Goal: Information Seeking & Learning: Learn about a topic

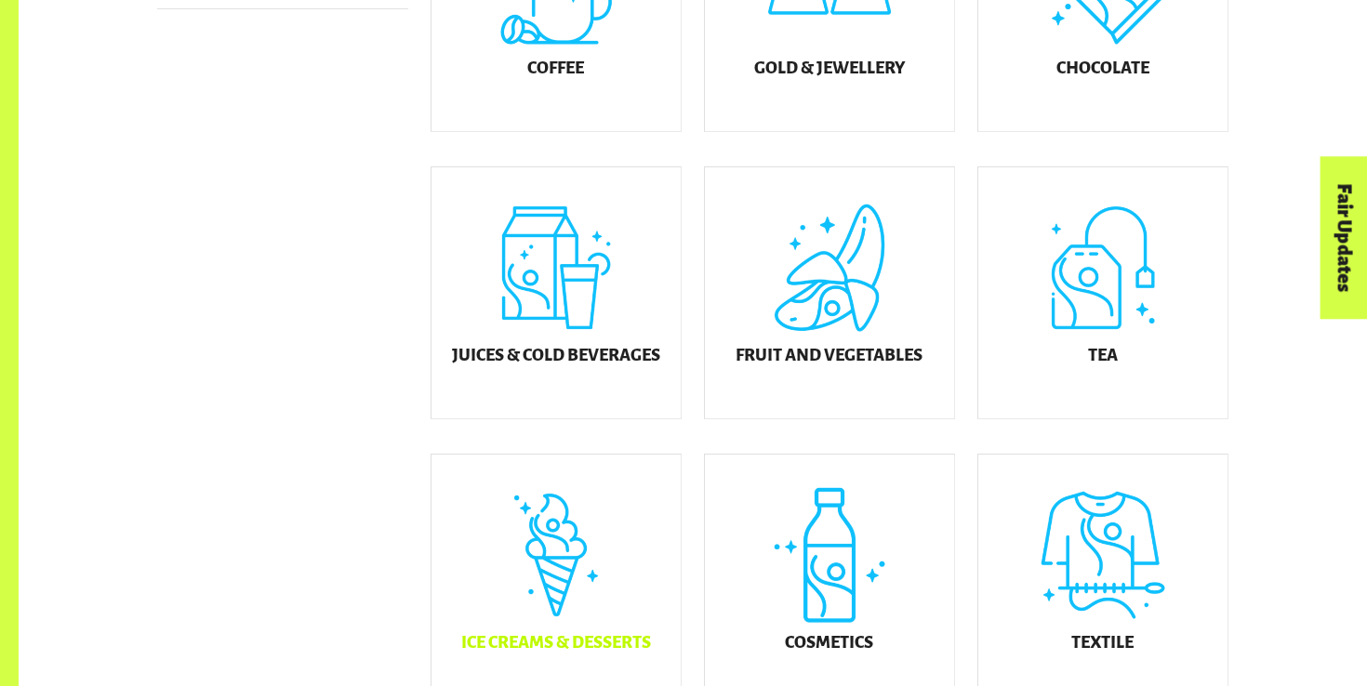
click at [603, 537] on div "Ice Creams & Desserts" at bounding box center [555, 580] width 249 height 251
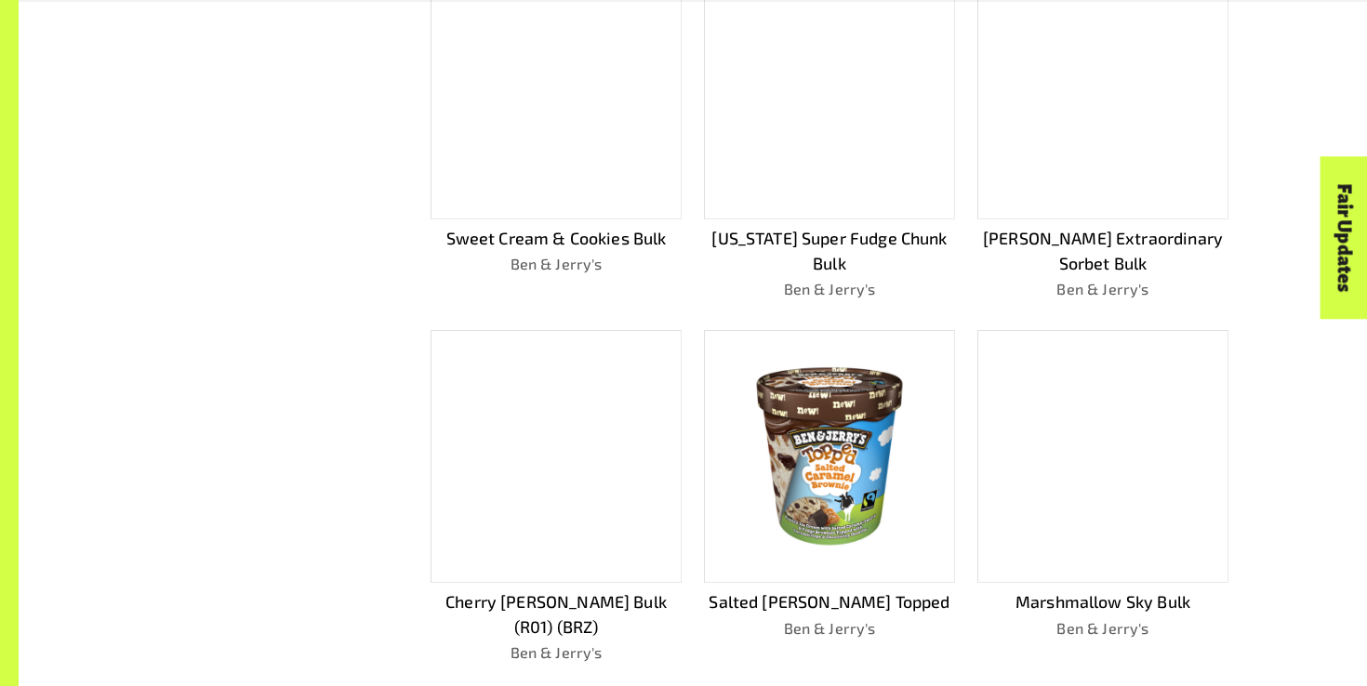
scroll to position [1189, 0]
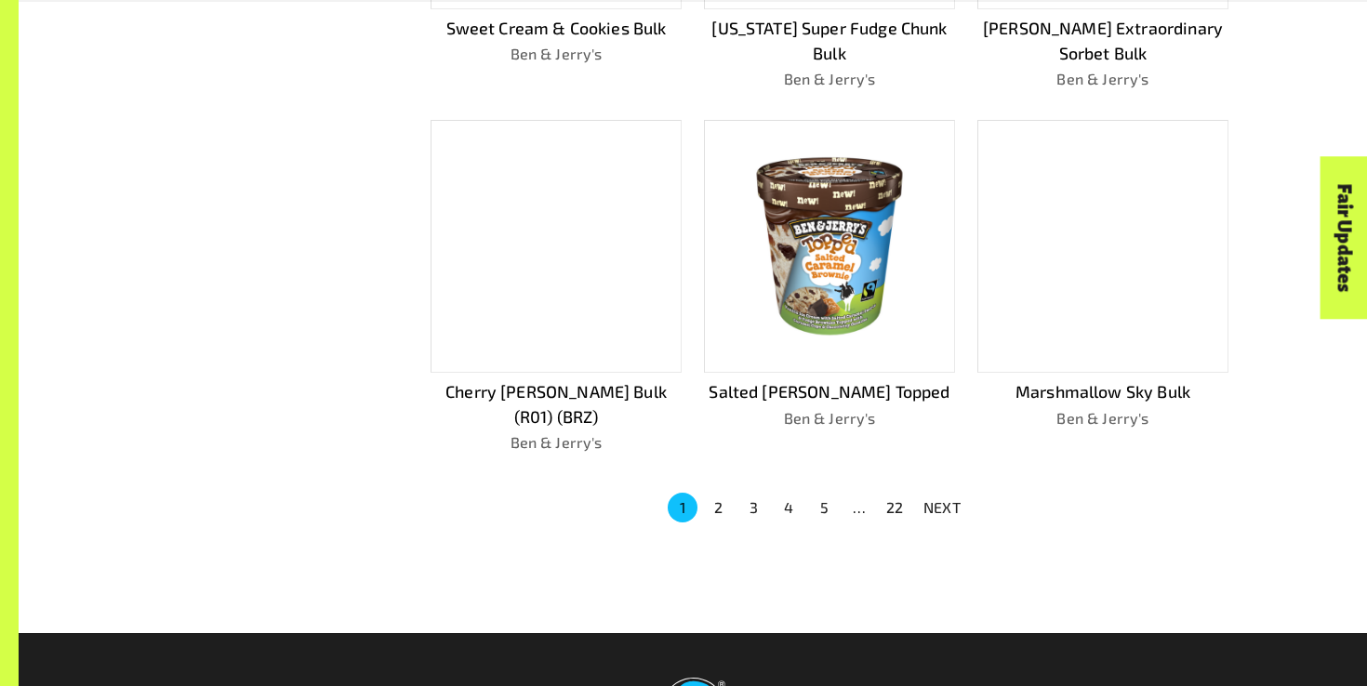
click at [713, 493] on button "2" at bounding box center [718, 508] width 30 height 30
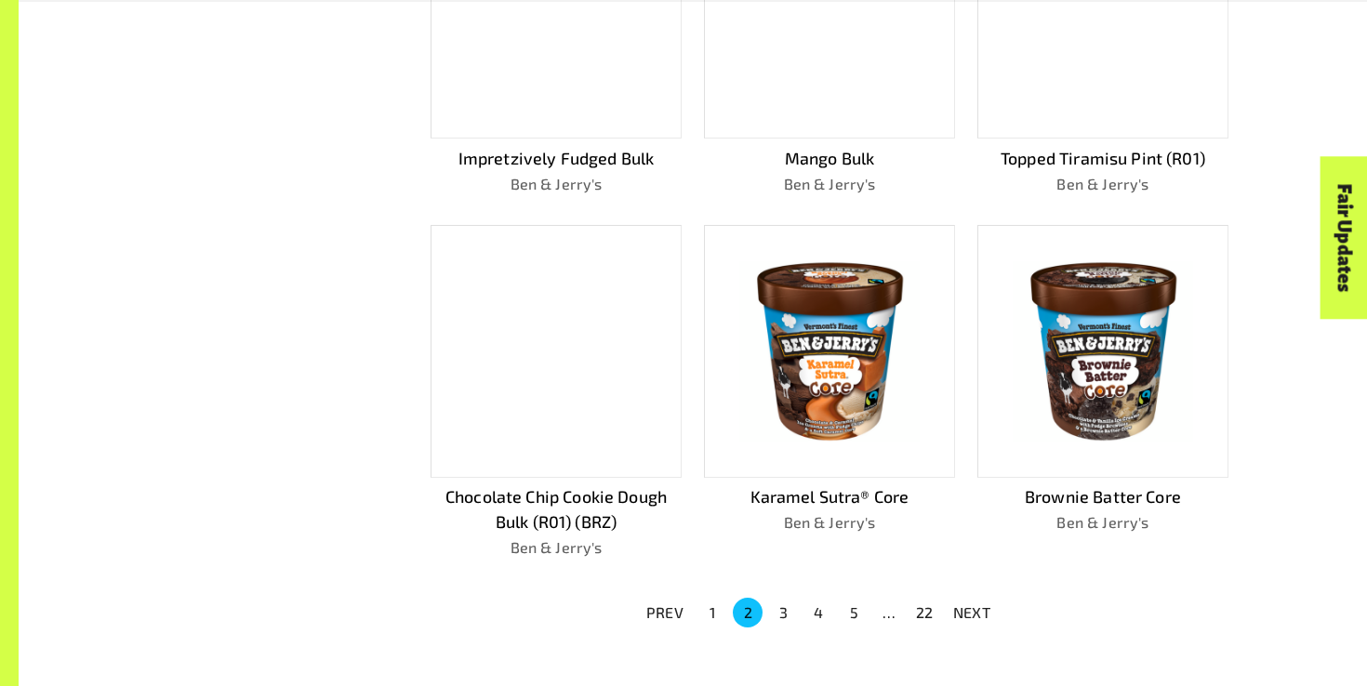
scroll to position [1223, 0]
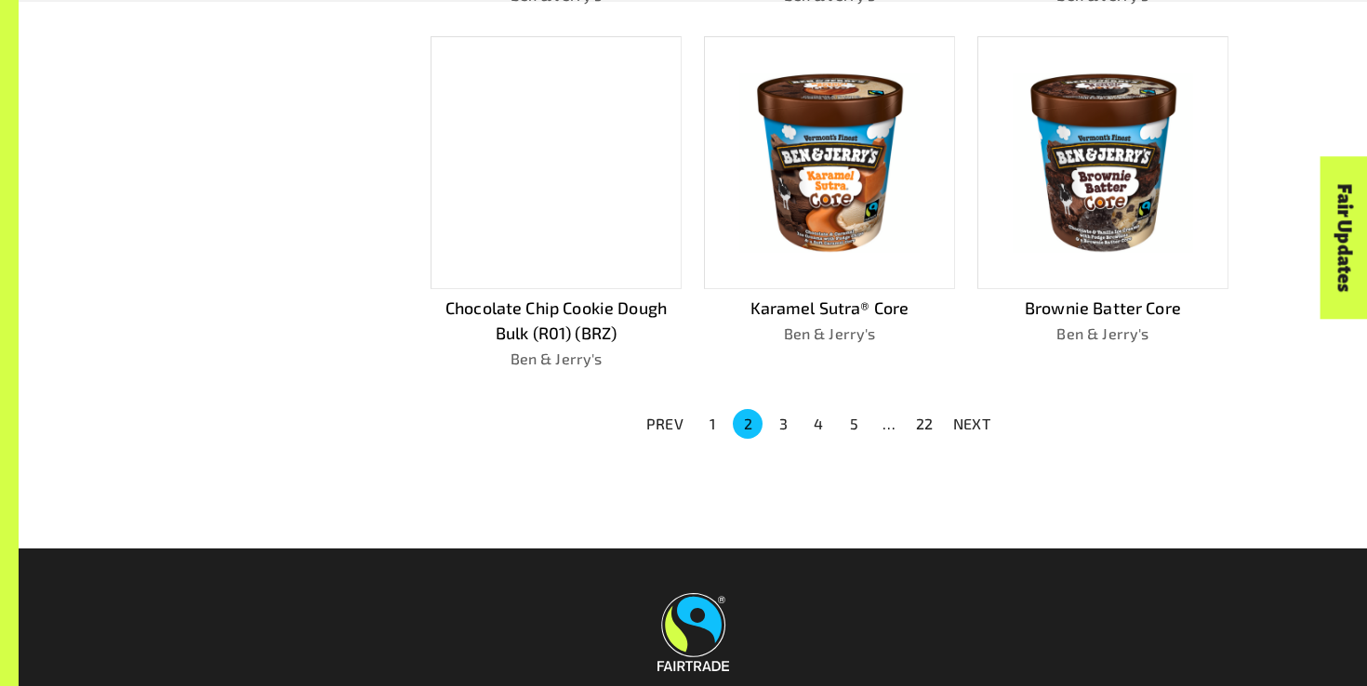
click at [775, 414] on button "3" at bounding box center [783, 424] width 30 height 30
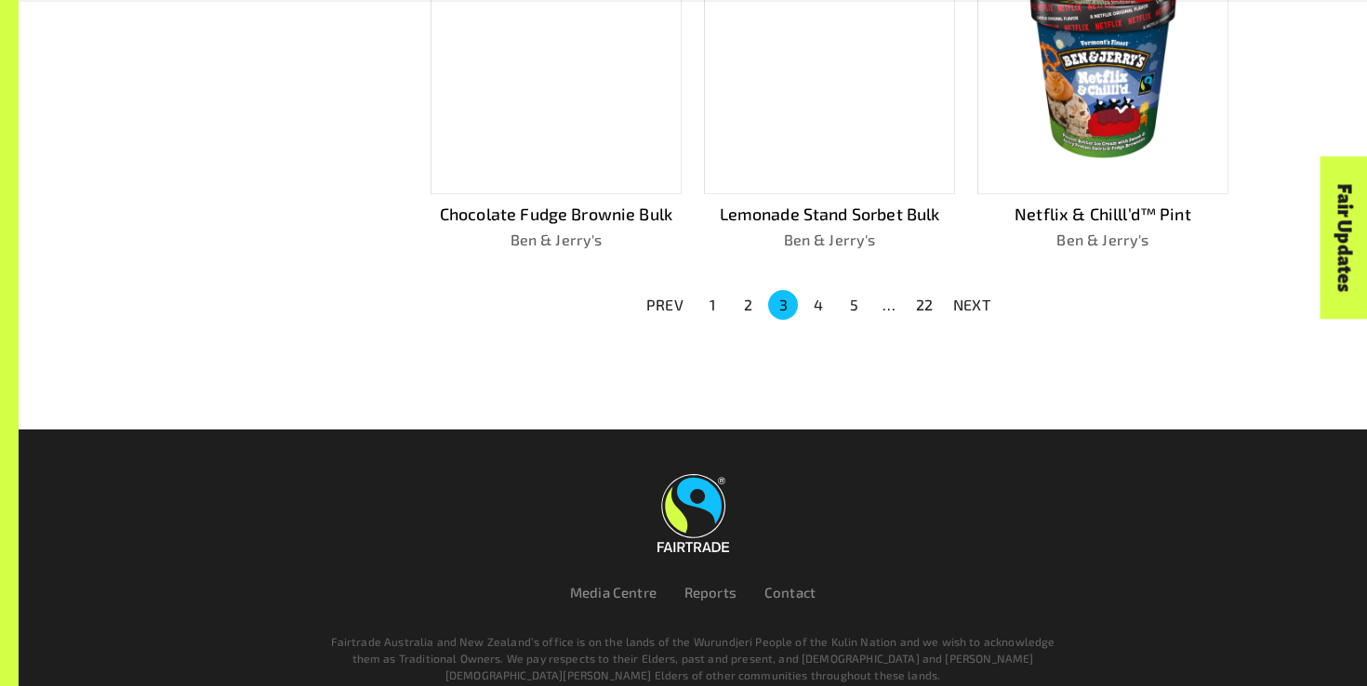
scroll to position [1393, 0]
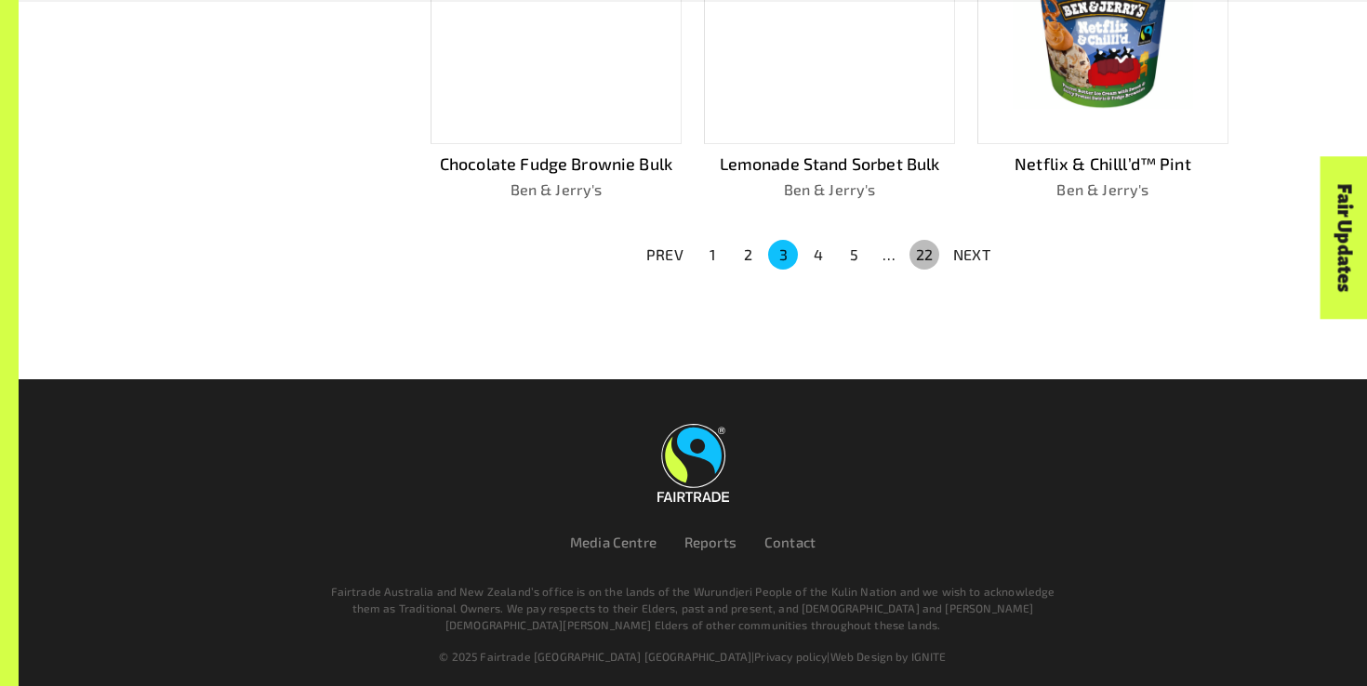
click at [931, 252] on button "22" at bounding box center [924, 255] width 30 height 30
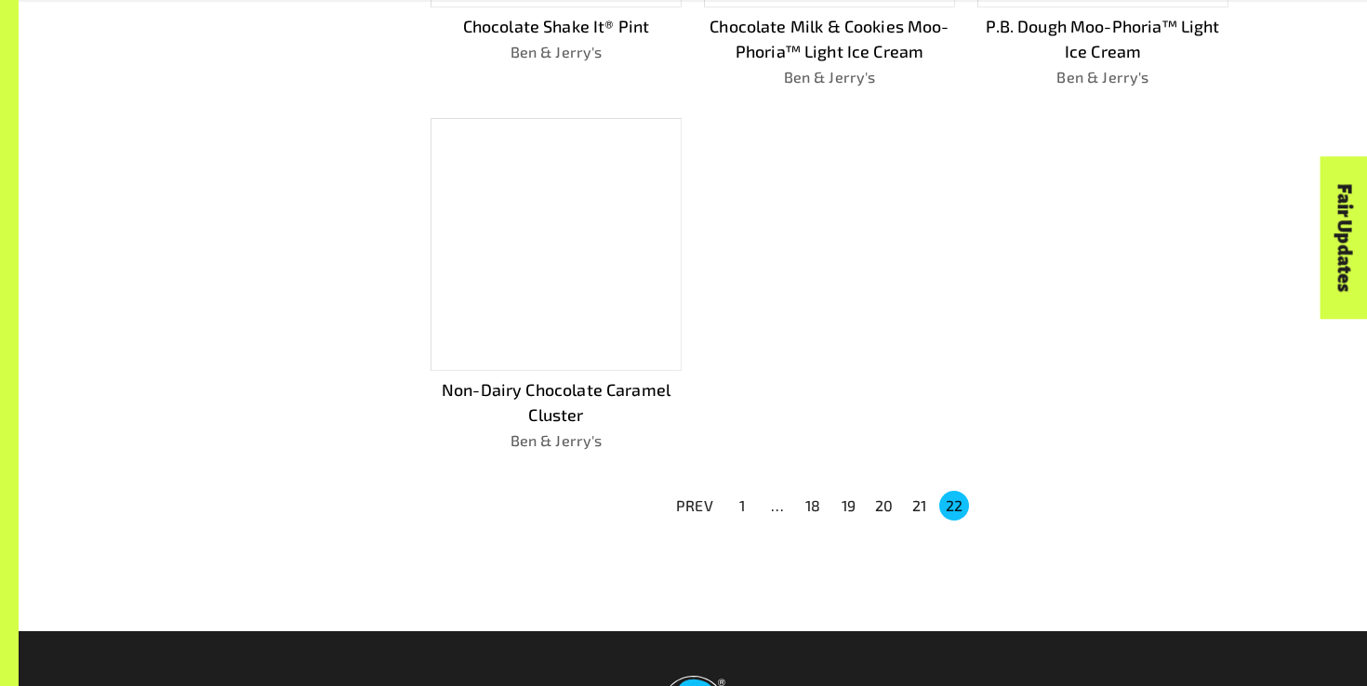
scroll to position [919, 0]
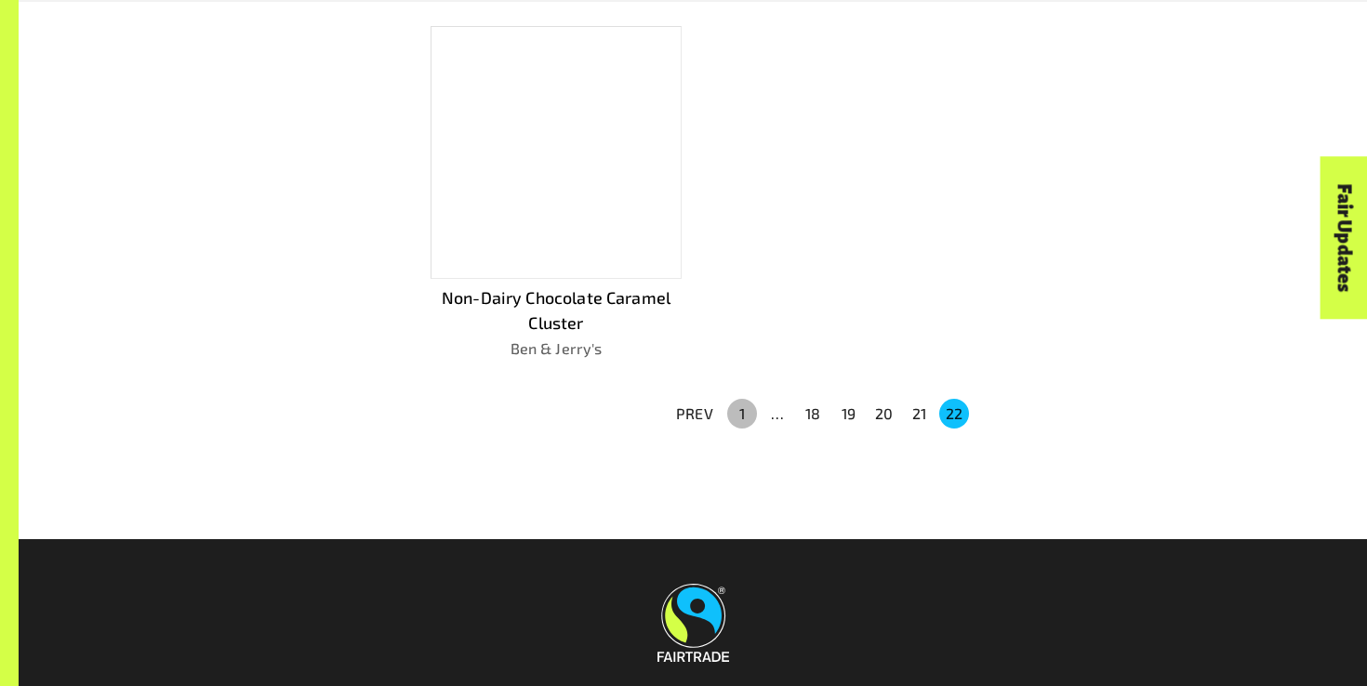
click at [753, 409] on button "1" at bounding box center [742, 414] width 30 height 30
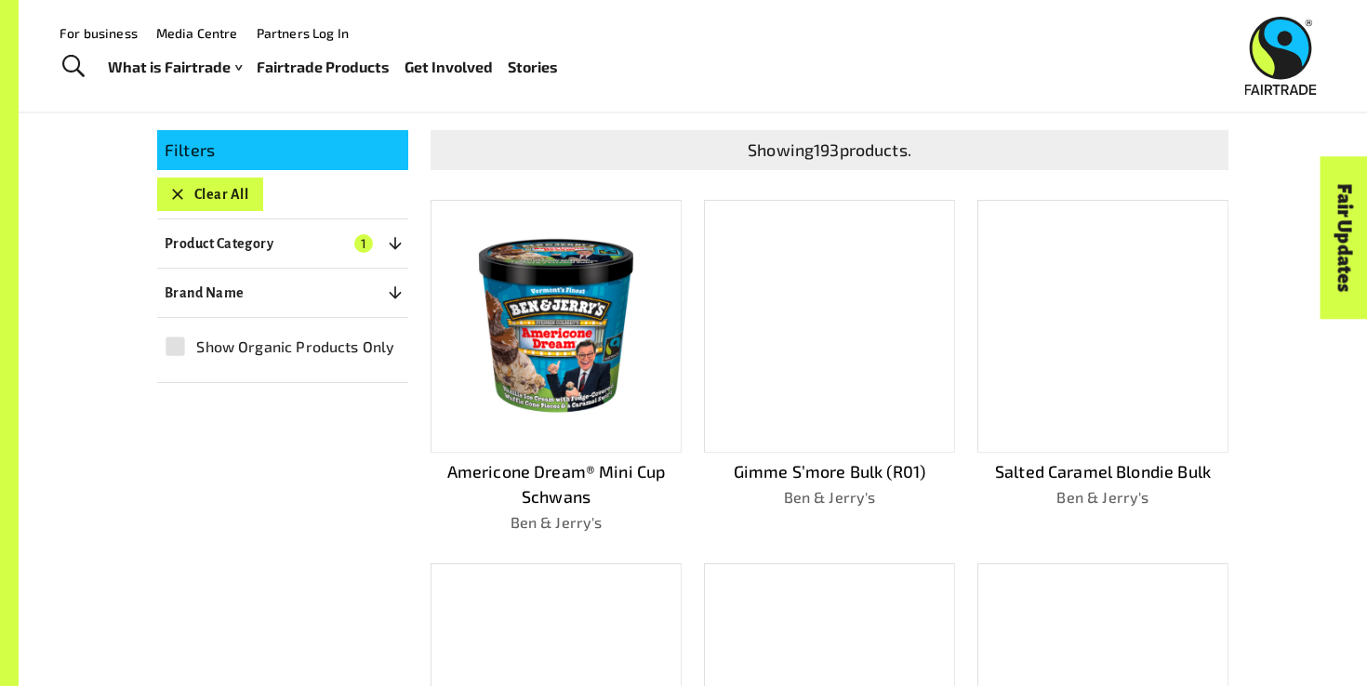
scroll to position [0, 0]
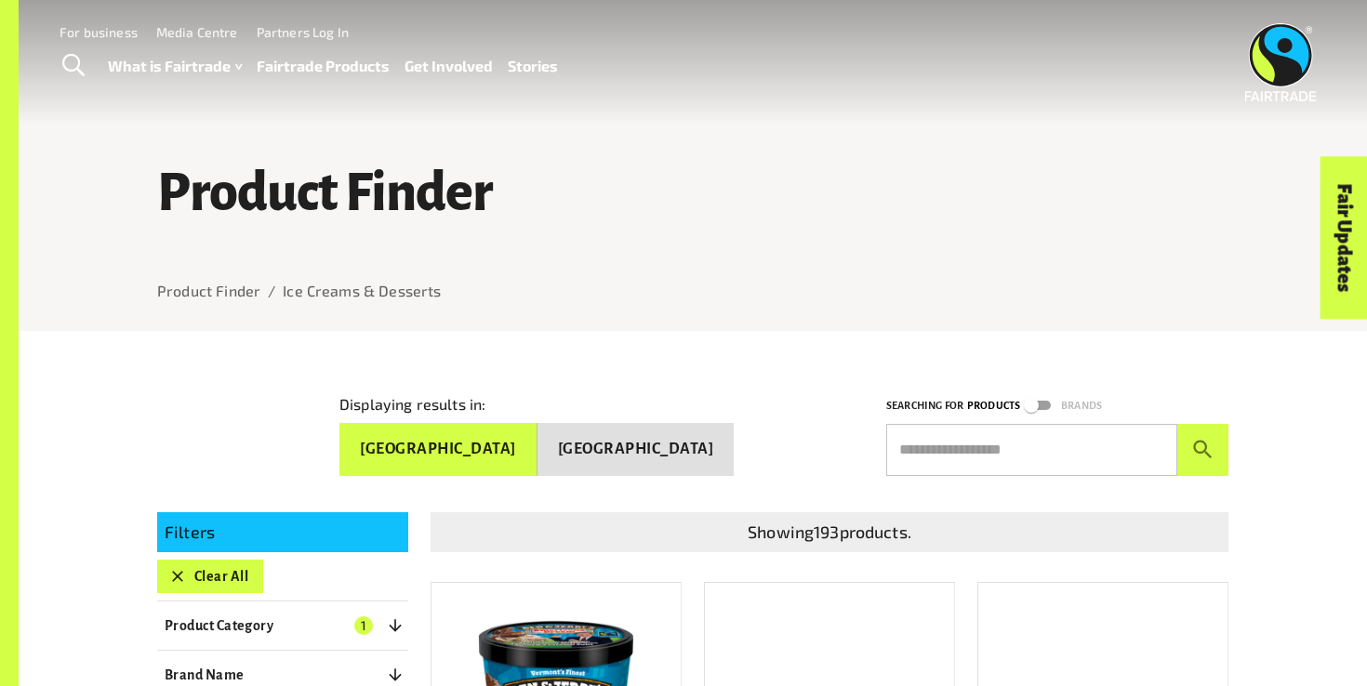
click at [672, 442] on button "[GEOGRAPHIC_DATA]" at bounding box center [635, 449] width 197 height 53
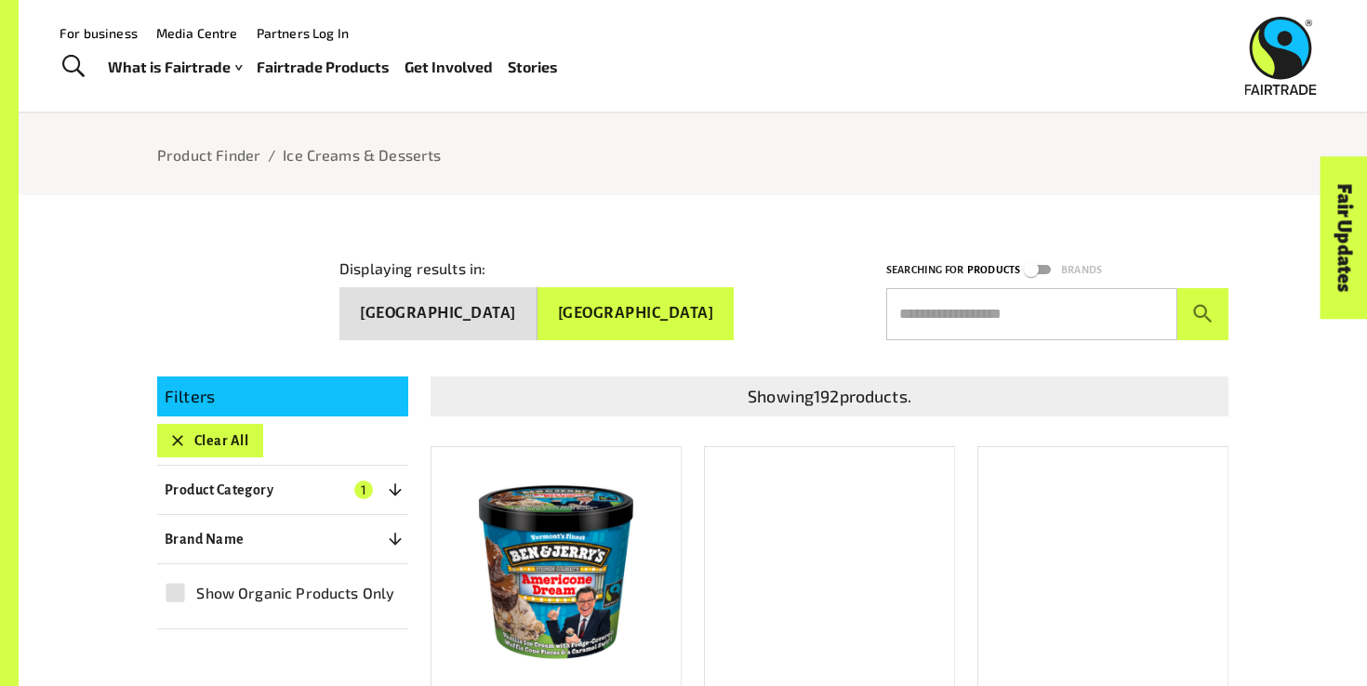
scroll to position [128, 0]
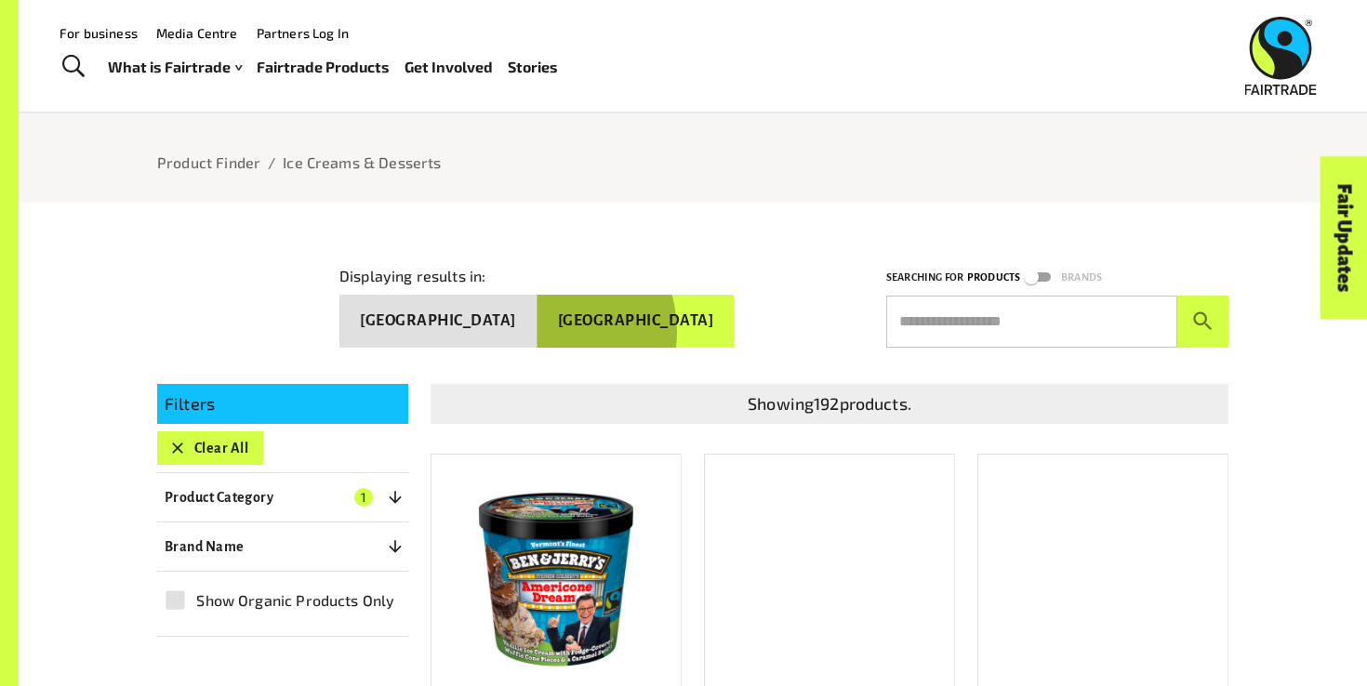
click at [601, 322] on button "[GEOGRAPHIC_DATA]" at bounding box center [635, 321] width 197 height 53
click at [537, 312] on button "[GEOGRAPHIC_DATA]" at bounding box center [438, 321] width 198 height 53
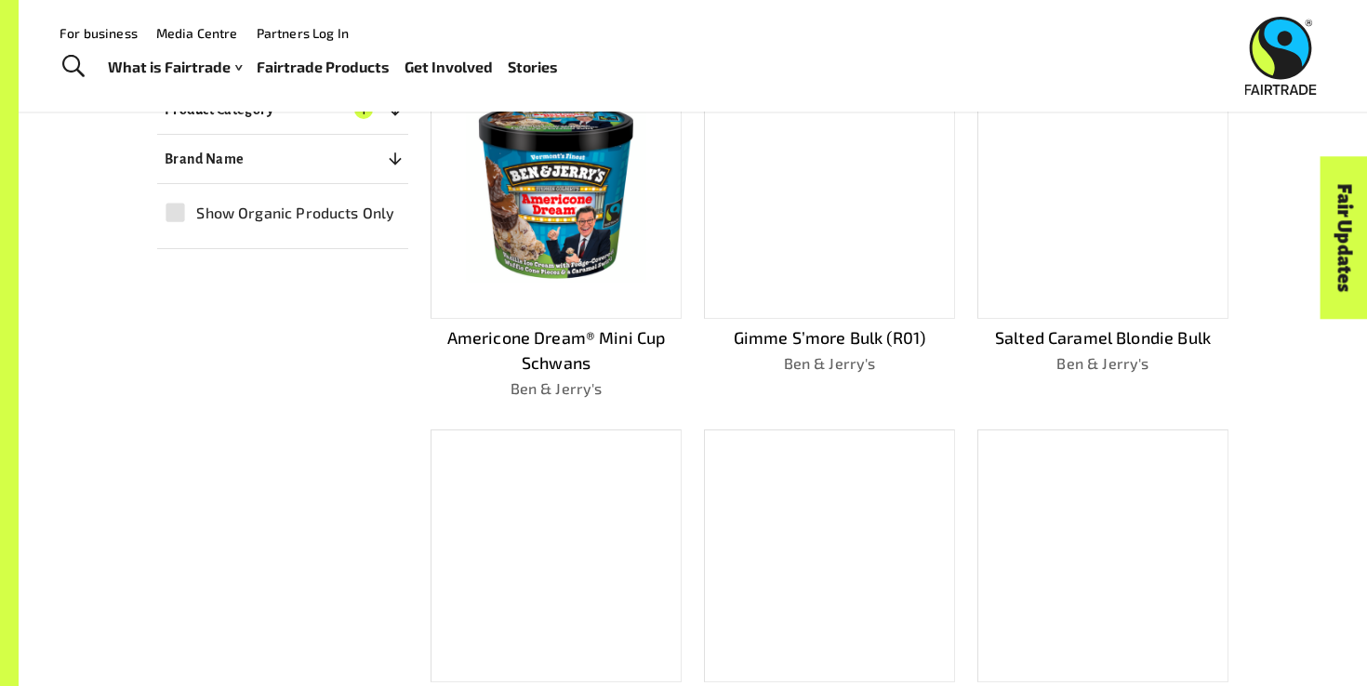
scroll to position [395, 0]
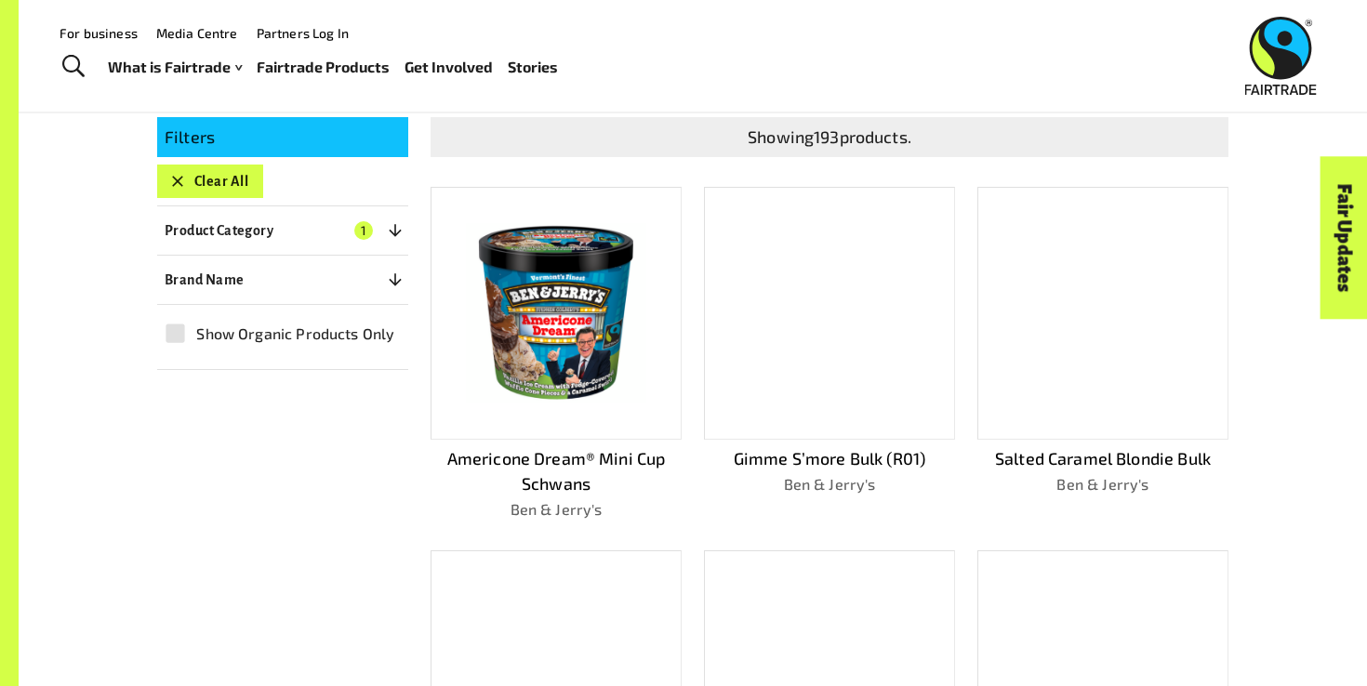
click at [547, 316] on img at bounding box center [555, 313] width 224 height 224
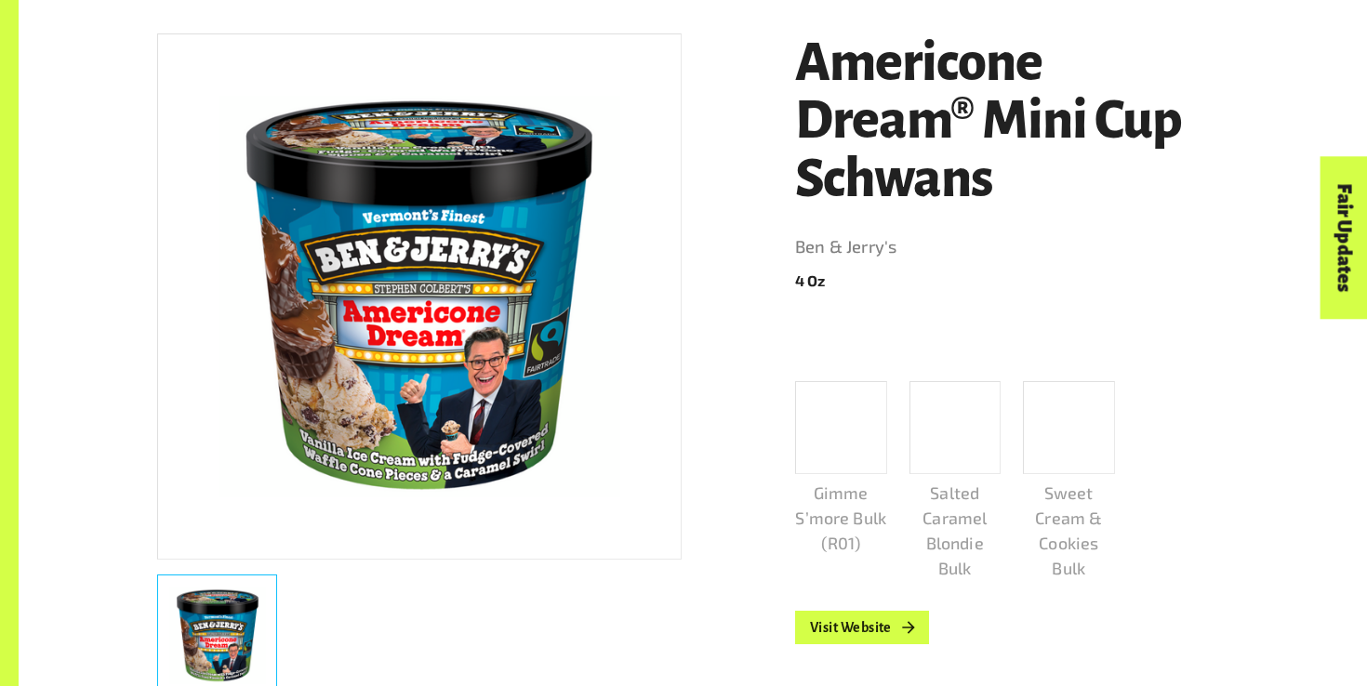
scroll to position [503, 0]
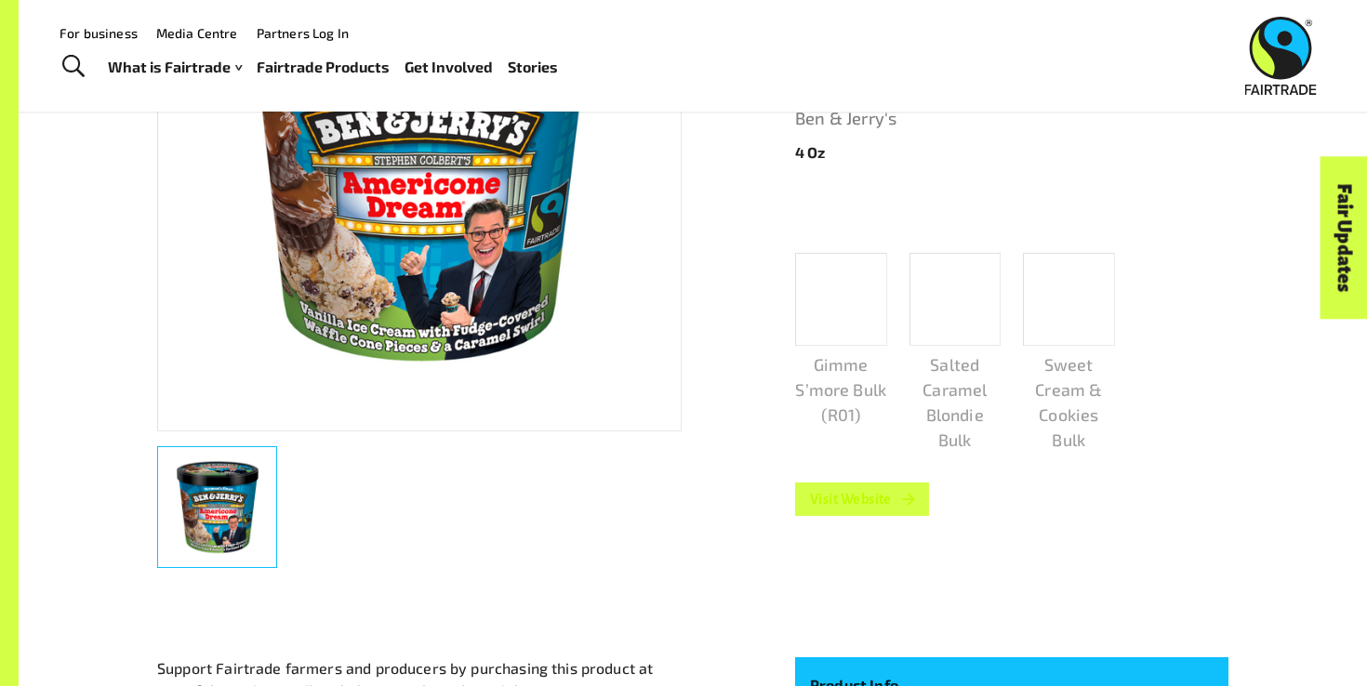
click at [884, 503] on link "Visit Website" at bounding box center [862, 498] width 134 height 33
